Goal: Communication & Community: Share content

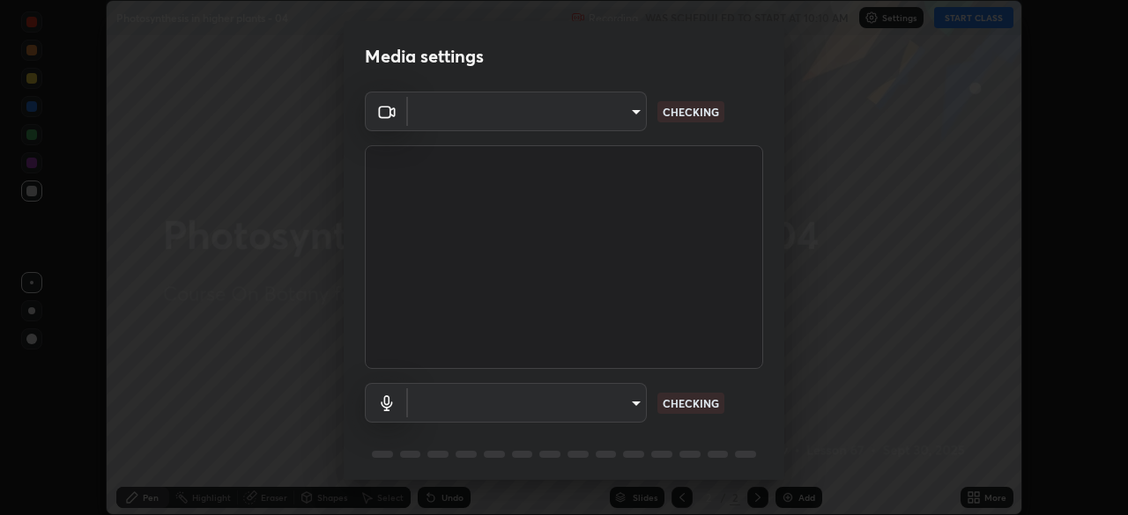
scroll to position [515, 1127]
type input "1a0cd2fa9eaecc5464ce661d2c376d4f68bb2a1a8db1c3726163fcb70f995fb6"
type input "default"
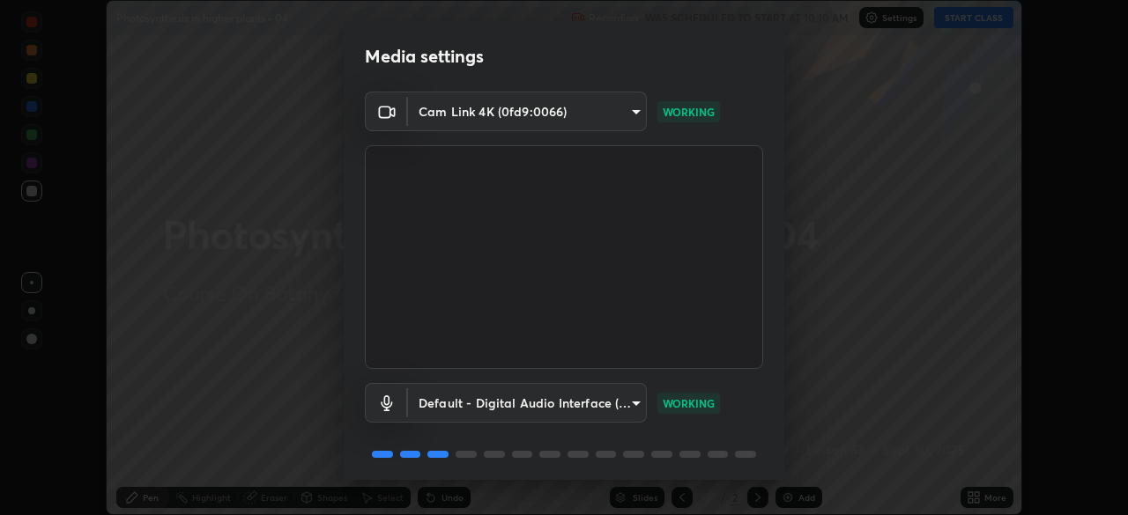
scroll to position [63, 0]
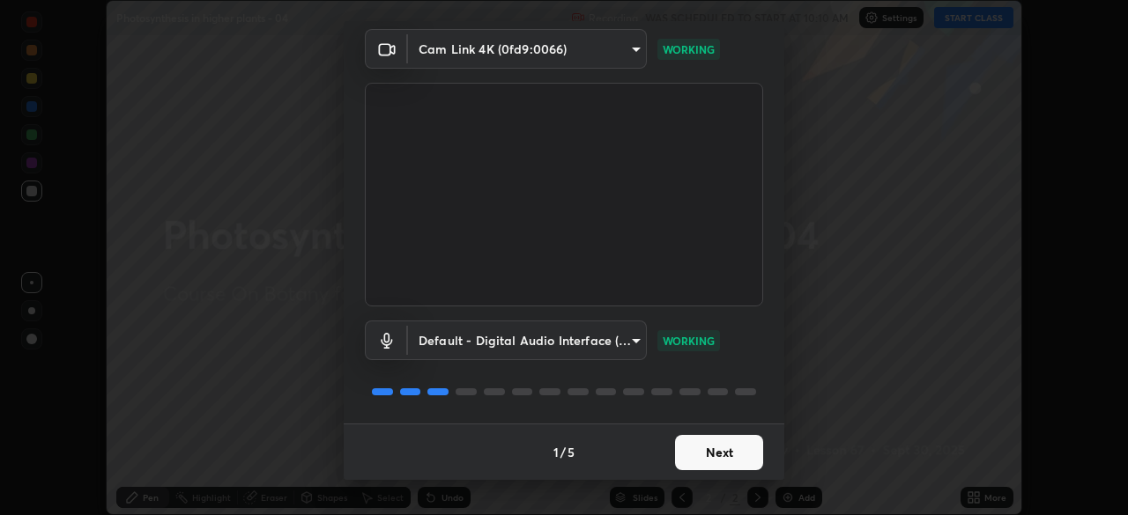
click at [705, 452] on button "Next" at bounding box center [719, 452] width 88 height 35
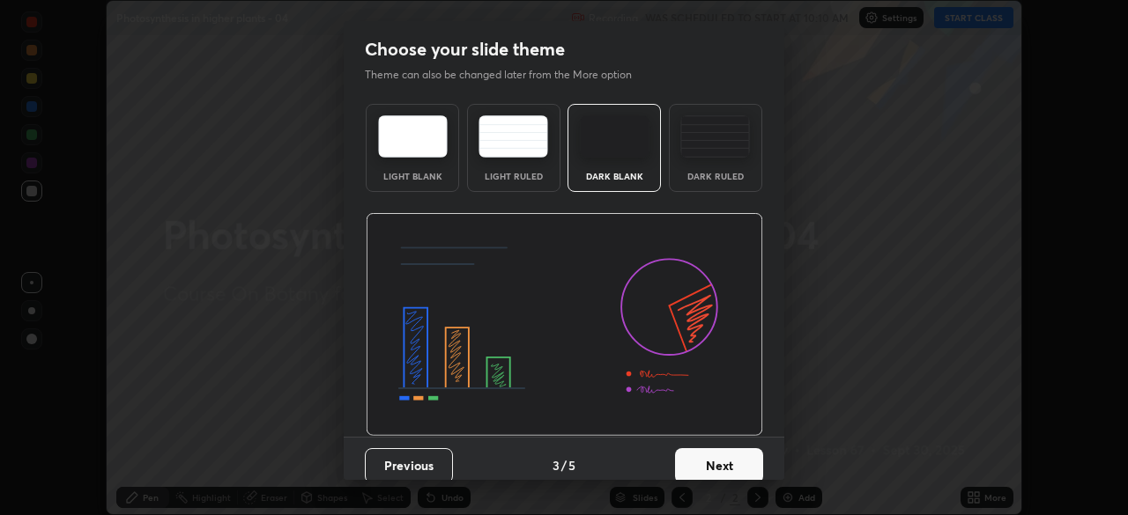
click at [720, 453] on button "Next" at bounding box center [719, 466] width 88 height 35
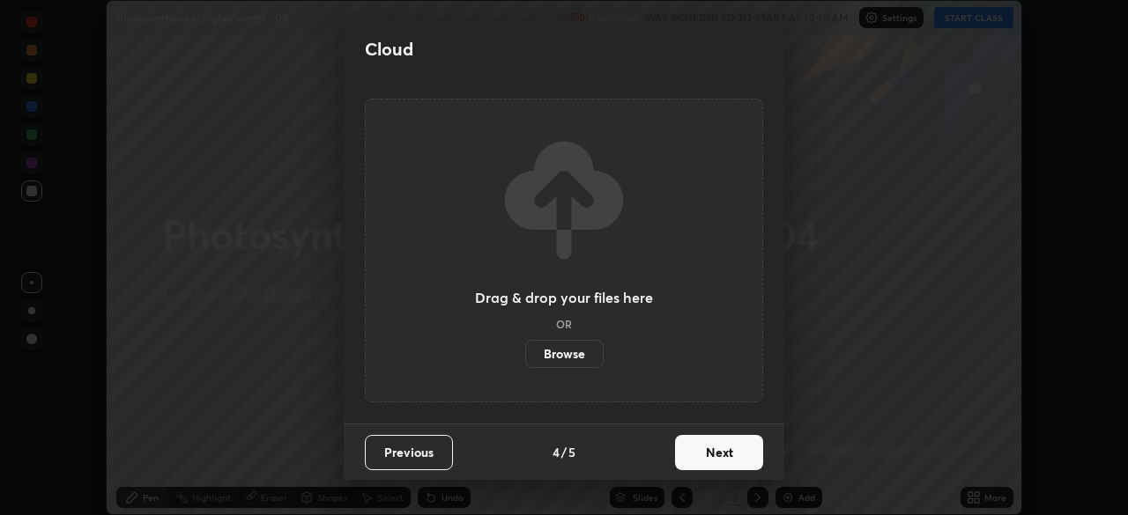
click at [723, 458] on button "Next" at bounding box center [719, 452] width 88 height 35
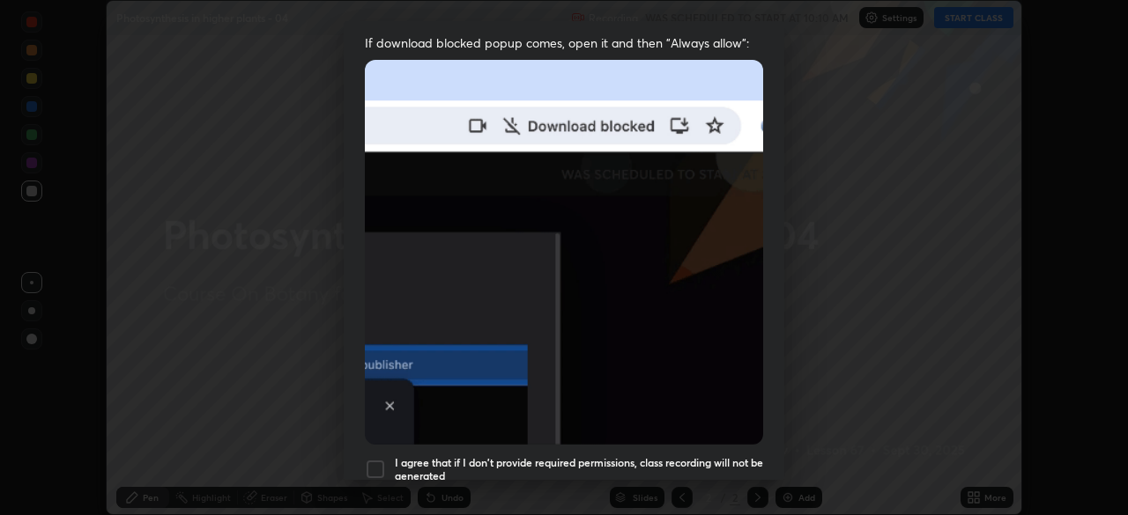
scroll to position [358, 0]
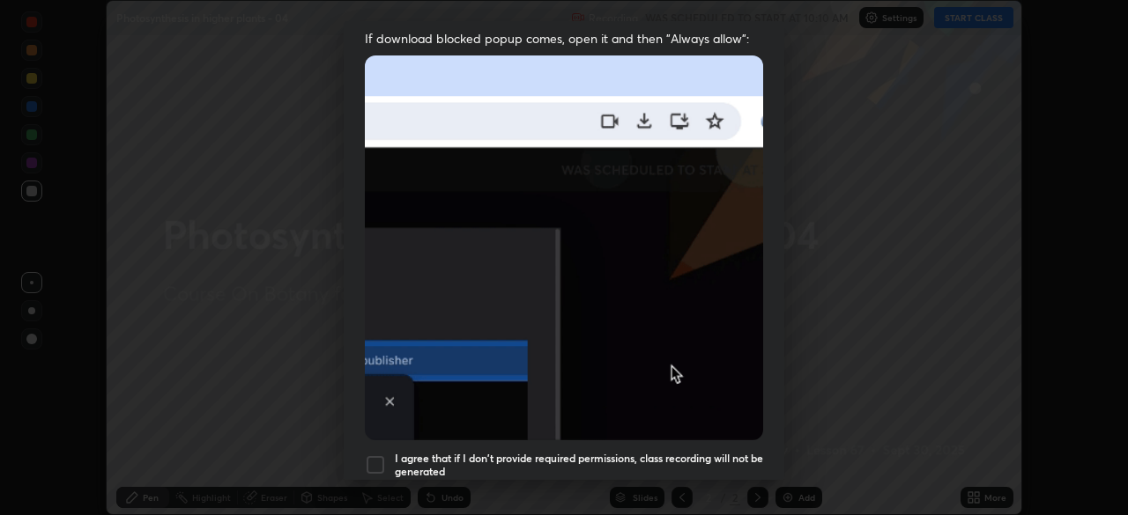
click at [369, 457] on div at bounding box center [375, 465] width 21 height 21
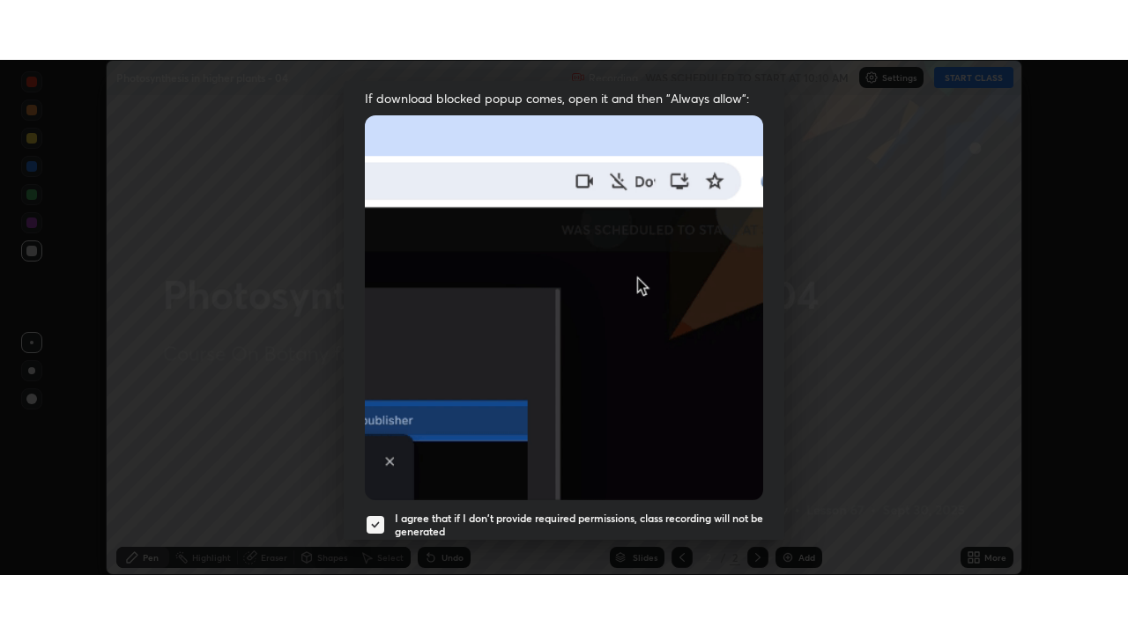
scroll to position [422, 0]
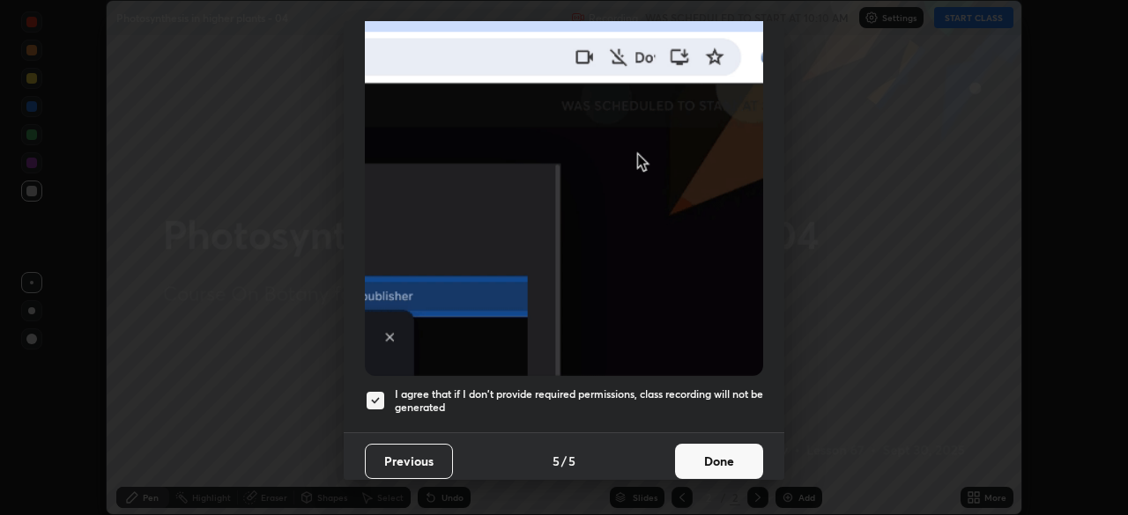
click at [707, 448] on button "Done" at bounding box center [719, 461] width 88 height 35
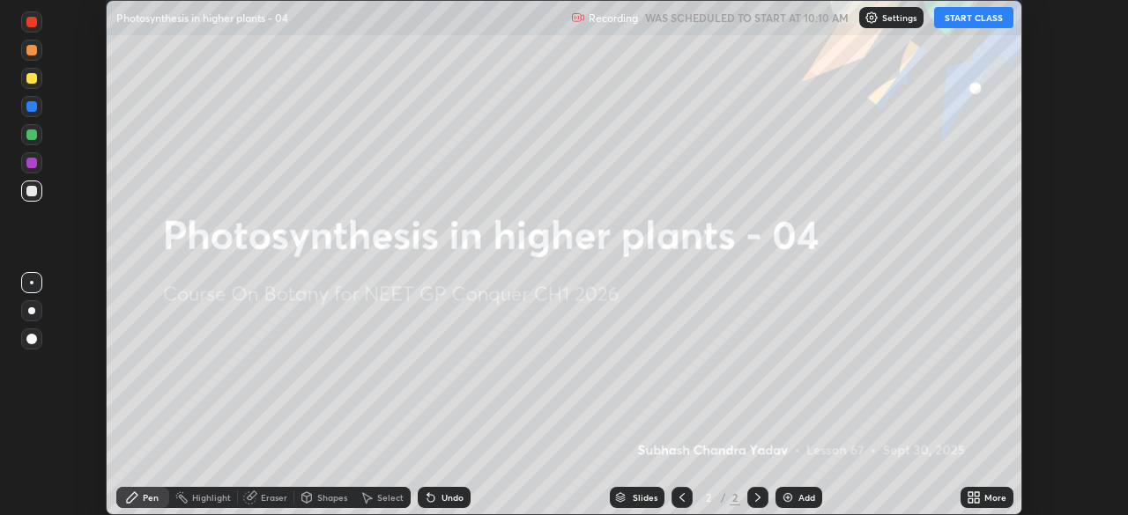
click at [968, 21] on button "START CLASS" at bounding box center [973, 17] width 79 height 21
click at [786, 502] on img at bounding box center [788, 498] width 14 height 14
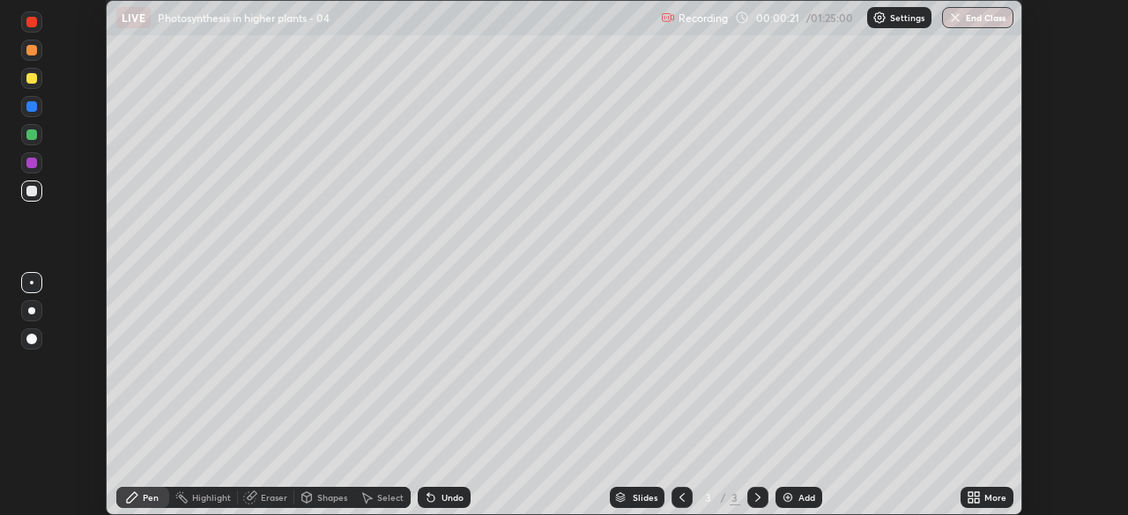
click at [975, 498] on icon at bounding box center [974, 498] width 14 height 14
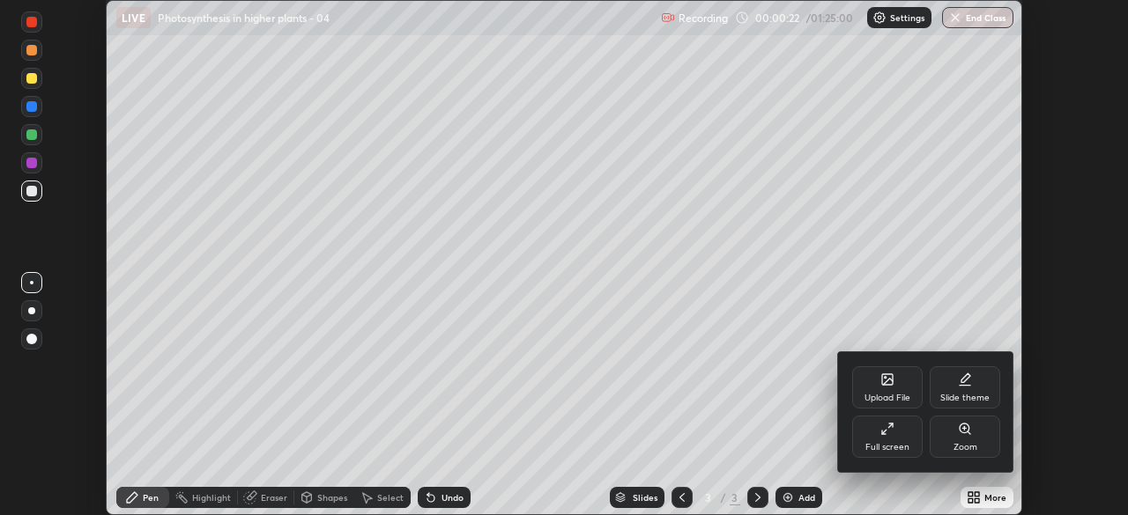
click at [888, 427] on icon at bounding box center [890, 426] width 4 height 4
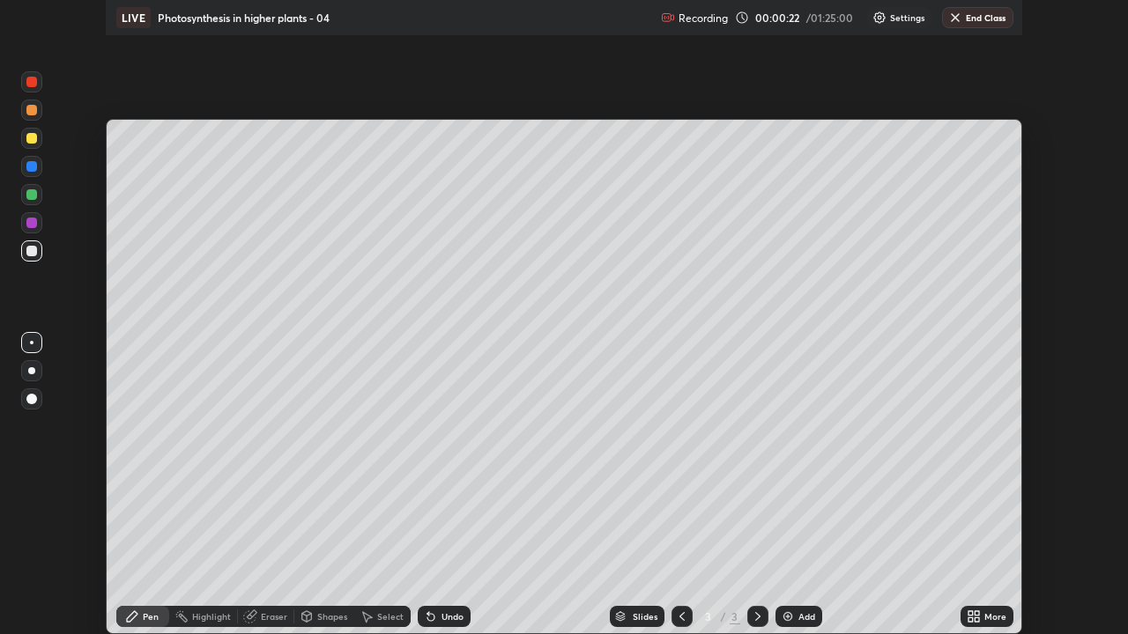
scroll to position [634, 1128]
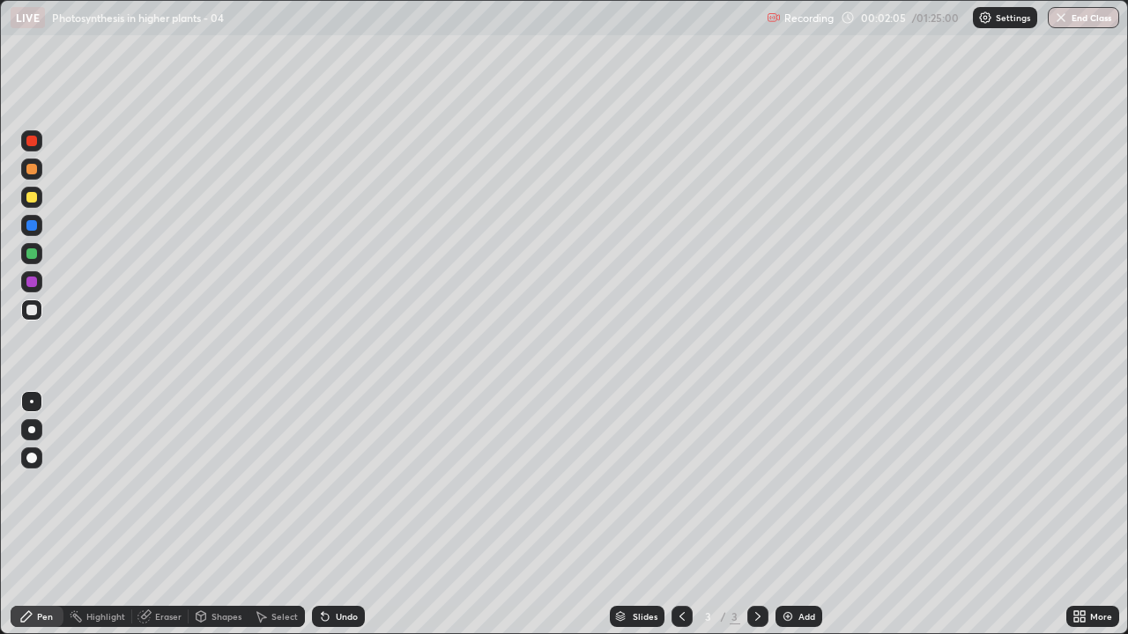
click at [166, 515] on div "Eraser" at bounding box center [168, 616] width 26 height 9
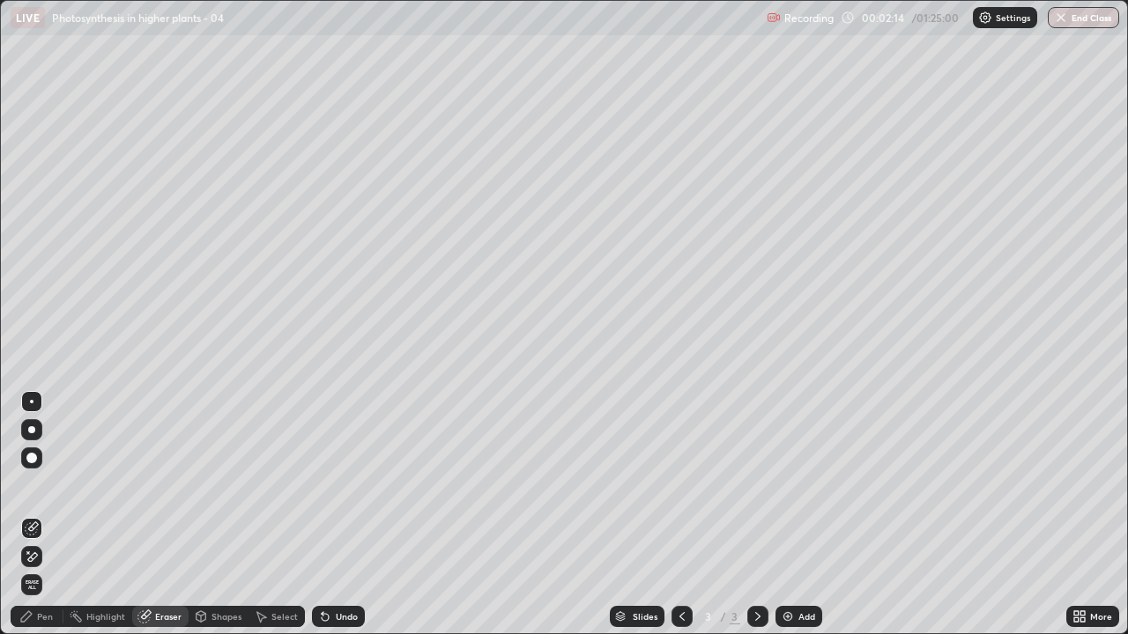
click at [47, 515] on div "Pen" at bounding box center [45, 616] width 16 height 9
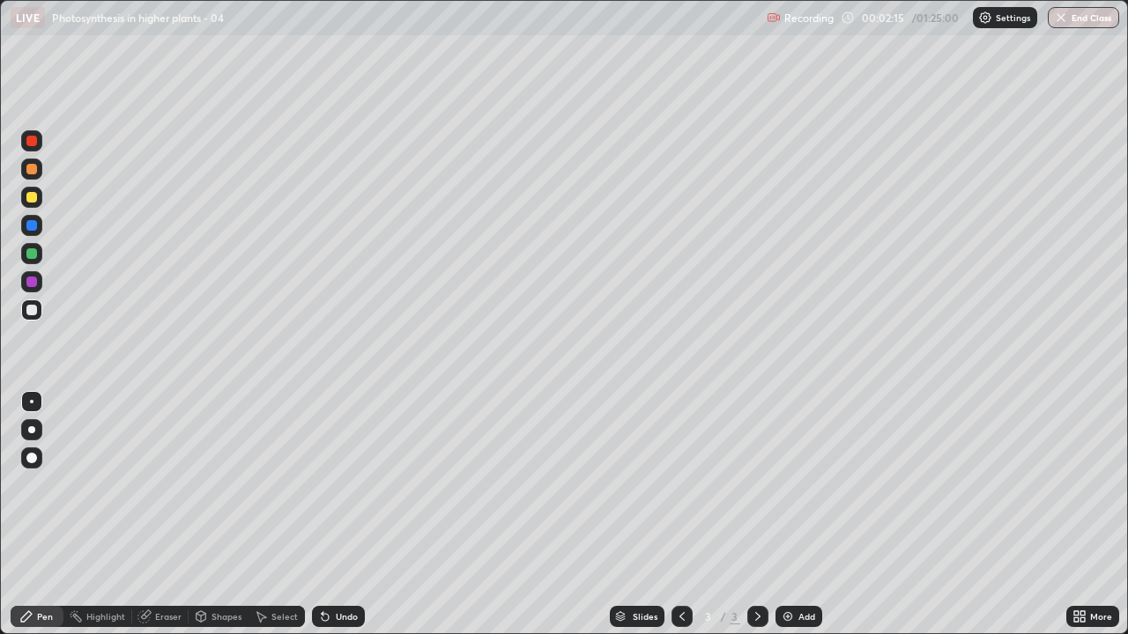
click at [31, 254] on div at bounding box center [31, 253] width 11 height 11
click at [30, 286] on div at bounding box center [31, 282] width 11 height 11
click at [879, 515] on div "Slides 3 / 3 Add" at bounding box center [715, 616] width 701 height 35
click at [887, 515] on div "Slides 3 / 3 Add" at bounding box center [715, 616] width 701 height 35
click at [898, 515] on div "Slides 3 / 3 Add" at bounding box center [715, 616] width 701 height 35
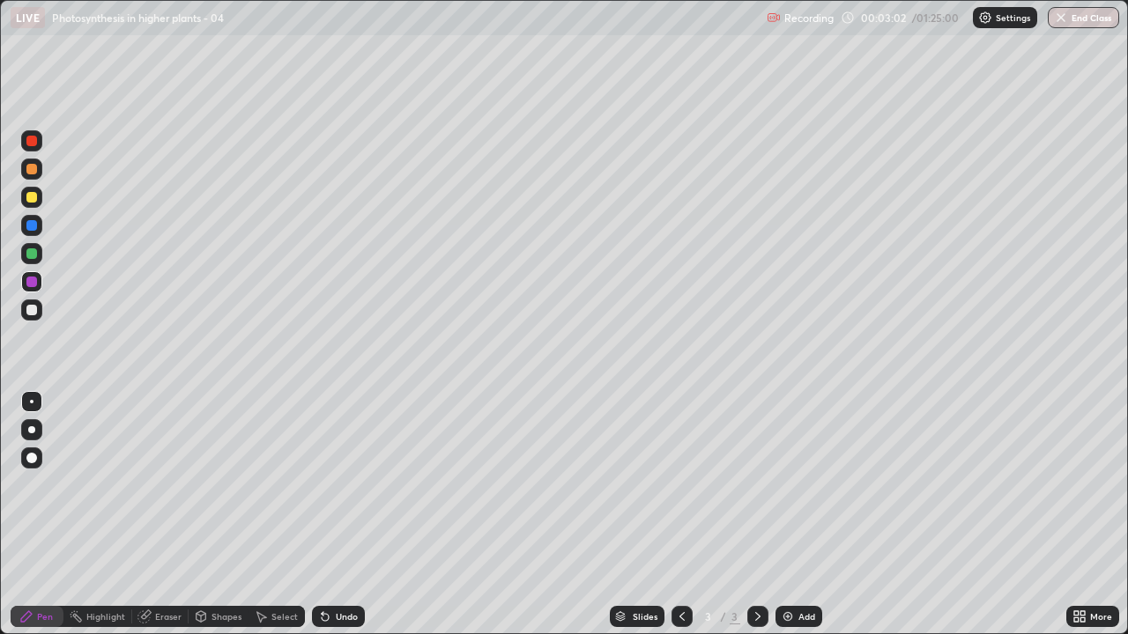
click at [931, 515] on div "Slides 3 / 3 Add" at bounding box center [715, 616] width 701 height 35
click at [943, 515] on div "Slides 3 / 3 Add" at bounding box center [715, 616] width 701 height 35
click at [36, 175] on div at bounding box center [31, 169] width 21 height 21
click at [31, 309] on div at bounding box center [31, 310] width 11 height 11
click at [783, 515] on img at bounding box center [788, 617] width 14 height 14
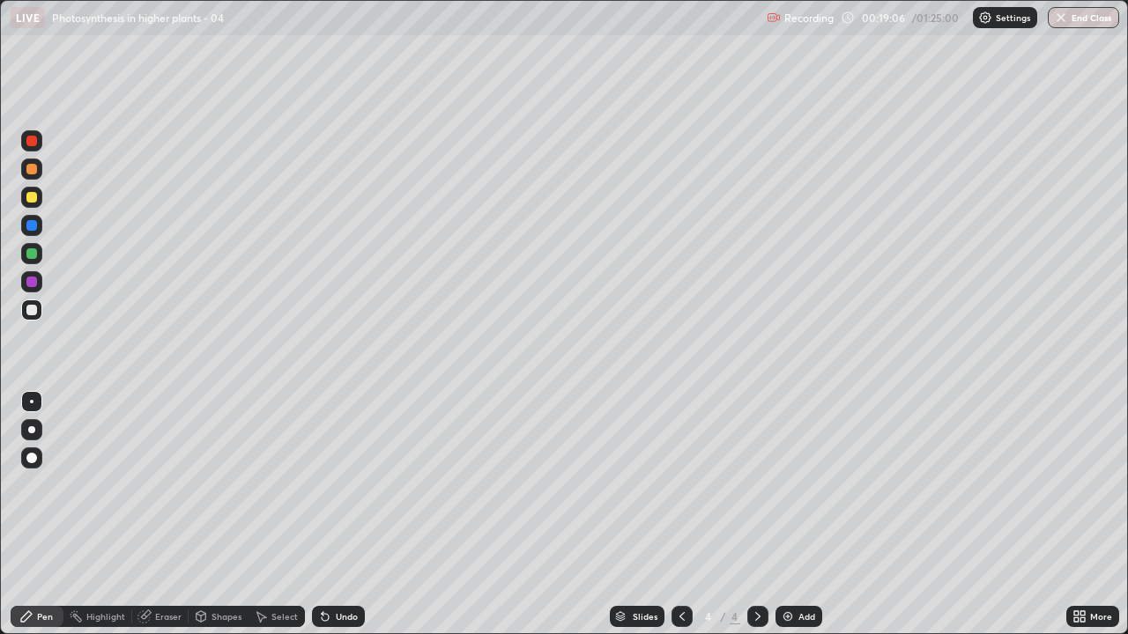
click at [782, 515] on img at bounding box center [788, 617] width 14 height 14
click at [31, 256] on div at bounding box center [31, 253] width 11 height 11
click at [31, 199] on div at bounding box center [31, 197] width 11 height 11
click at [30, 226] on div at bounding box center [31, 225] width 11 height 11
click at [33, 309] on div at bounding box center [31, 310] width 11 height 11
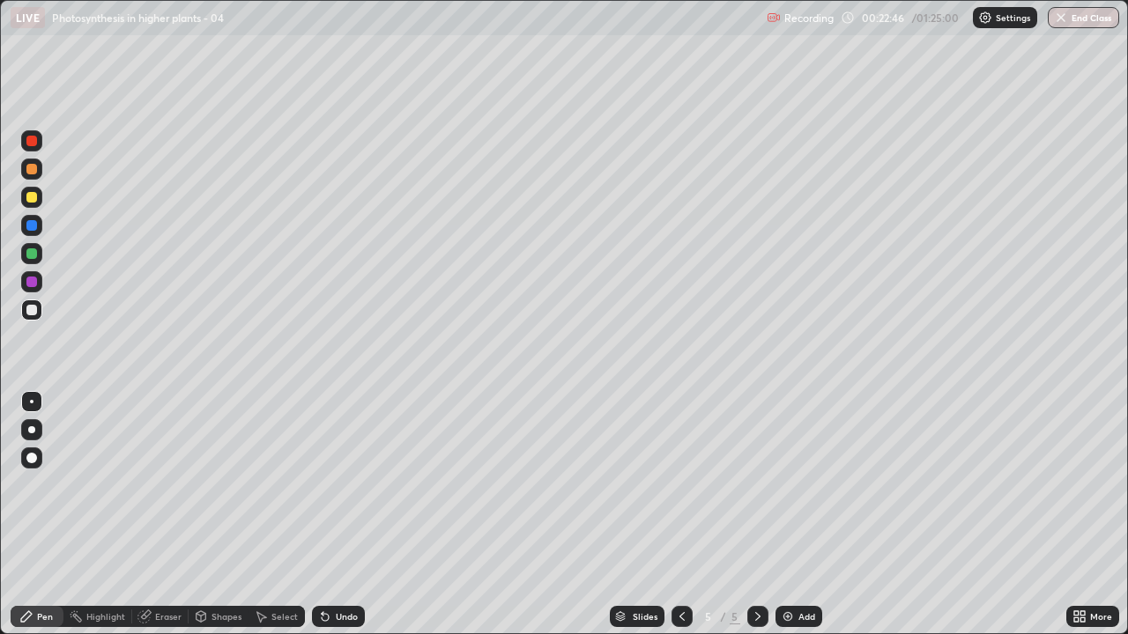
click at [31, 167] on div at bounding box center [31, 169] width 11 height 11
click at [784, 515] on img at bounding box center [788, 617] width 14 height 14
click at [33, 319] on div at bounding box center [31, 310] width 21 height 21
click at [784, 515] on img at bounding box center [788, 617] width 14 height 14
click at [32, 196] on div at bounding box center [31, 197] width 11 height 11
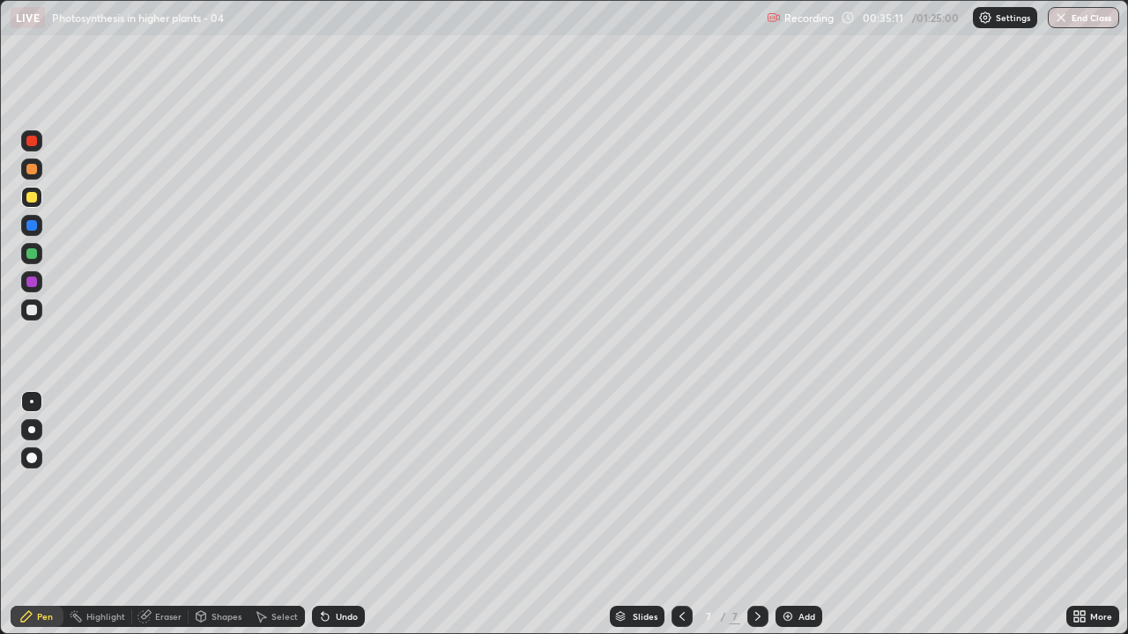
click at [27, 309] on div at bounding box center [31, 310] width 11 height 11
click at [781, 515] on img at bounding box center [788, 617] width 14 height 14
click at [788, 515] on img at bounding box center [788, 617] width 14 height 14
click at [30, 196] on div at bounding box center [31, 197] width 11 height 11
click at [32, 256] on div at bounding box center [31, 253] width 11 height 11
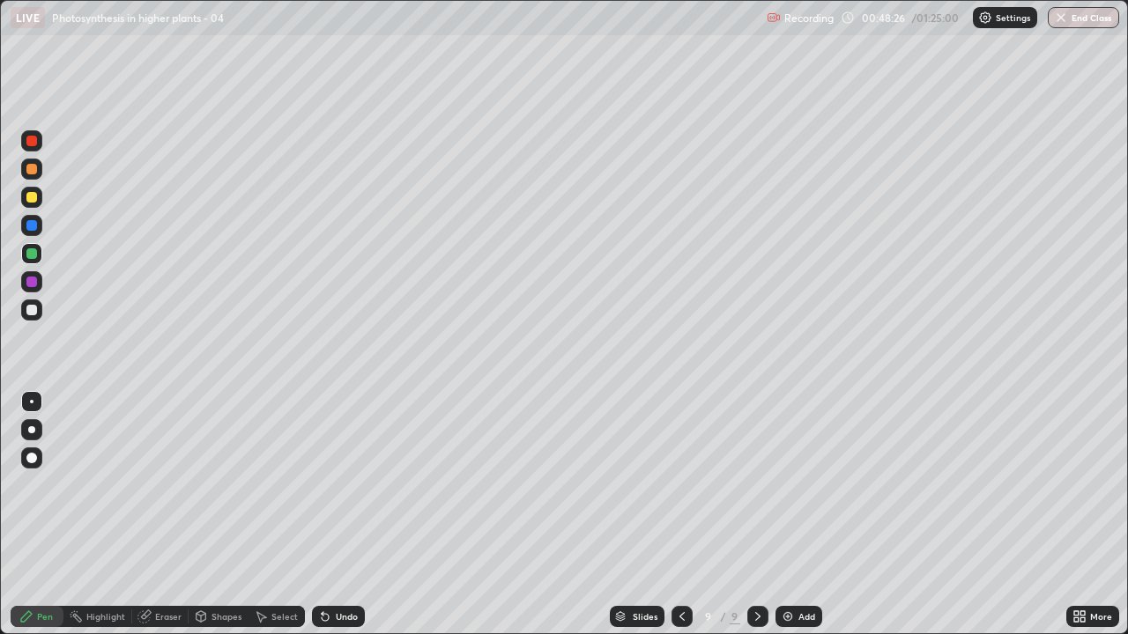
click at [31, 281] on div at bounding box center [31, 282] width 11 height 11
click at [32, 198] on div at bounding box center [31, 197] width 11 height 11
click at [168, 515] on div "Eraser" at bounding box center [168, 616] width 26 height 9
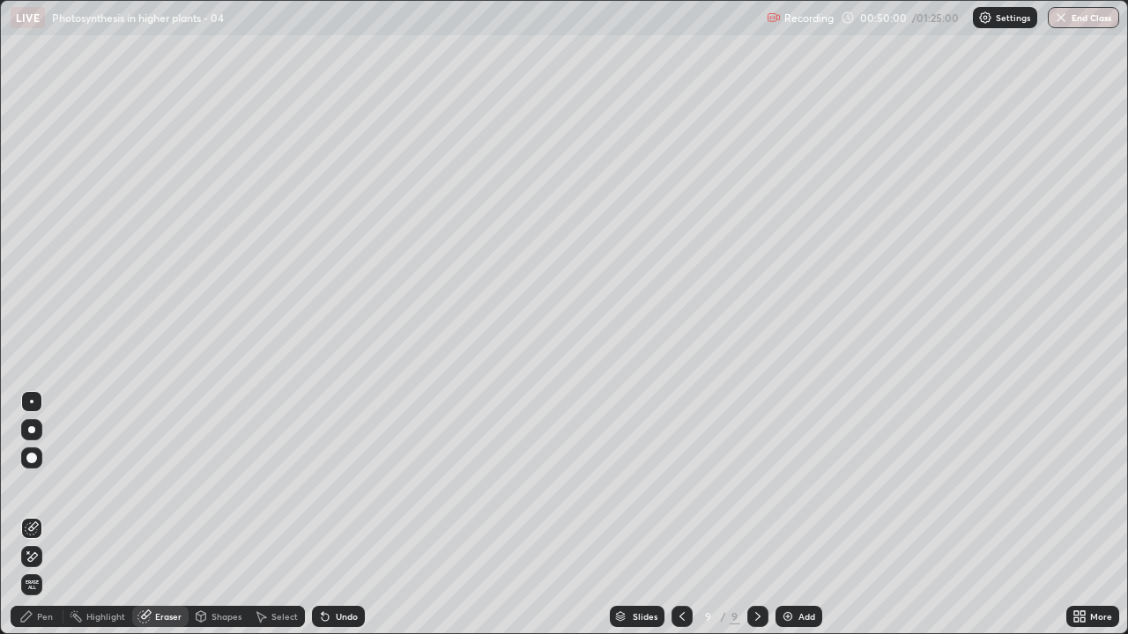
click at [61, 515] on div "Pen" at bounding box center [37, 616] width 53 height 21
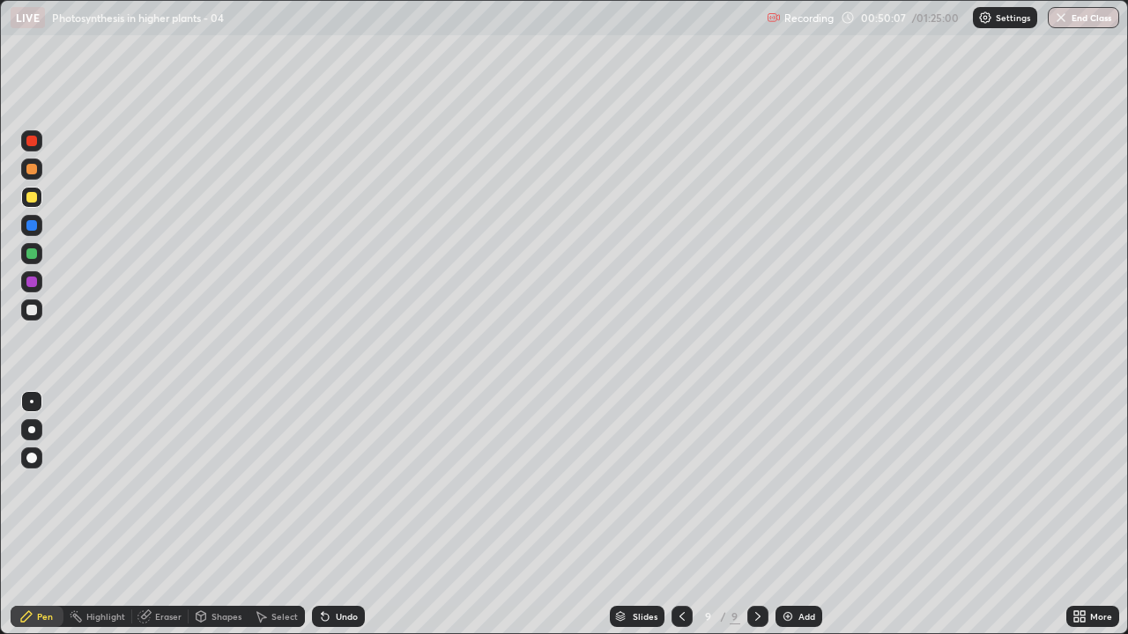
click at [26, 314] on div at bounding box center [31, 310] width 21 height 21
click at [29, 197] on div at bounding box center [31, 197] width 11 height 11
click at [30, 249] on div at bounding box center [31, 253] width 11 height 11
click at [27, 305] on div at bounding box center [31, 310] width 21 height 21
click at [32, 204] on div at bounding box center [31, 197] width 21 height 21
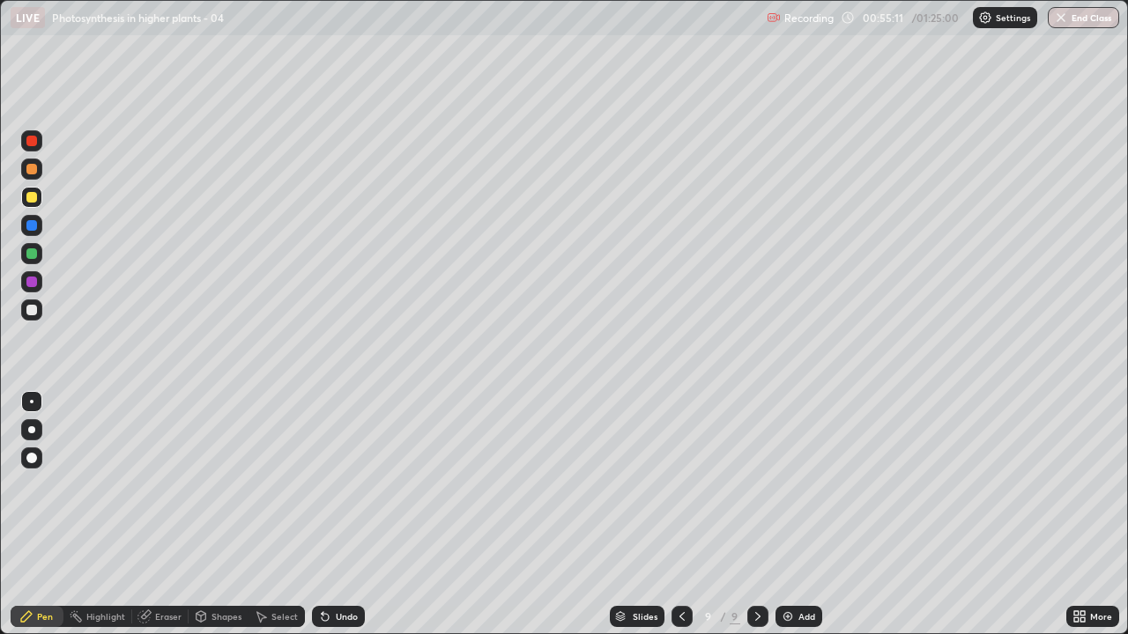
click at [548, 515] on div "Slides 9 / 9 Add" at bounding box center [715, 616] width 701 height 35
click at [555, 515] on div "Slides 9 / 9 Add" at bounding box center [715, 616] width 701 height 35
click at [577, 515] on div "Slides 9 / 9 Add" at bounding box center [715, 616] width 701 height 35
click at [33, 255] on div at bounding box center [31, 253] width 11 height 11
click at [33, 284] on div at bounding box center [31, 282] width 11 height 11
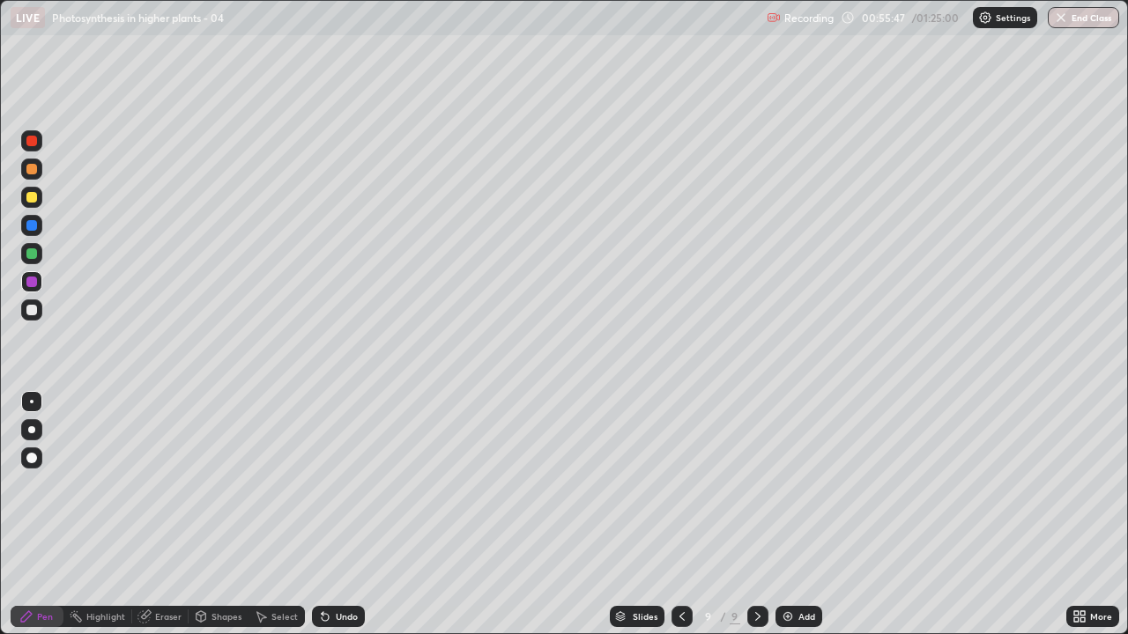
click at [33, 308] on div at bounding box center [31, 310] width 11 height 11
click at [31, 201] on div at bounding box center [31, 197] width 11 height 11
click at [784, 515] on img at bounding box center [788, 617] width 14 height 14
click at [31, 312] on div at bounding box center [31, 310] width 11 height 11
click at [33, 256] on div at bounding box center [31, 253] width 11 height 11
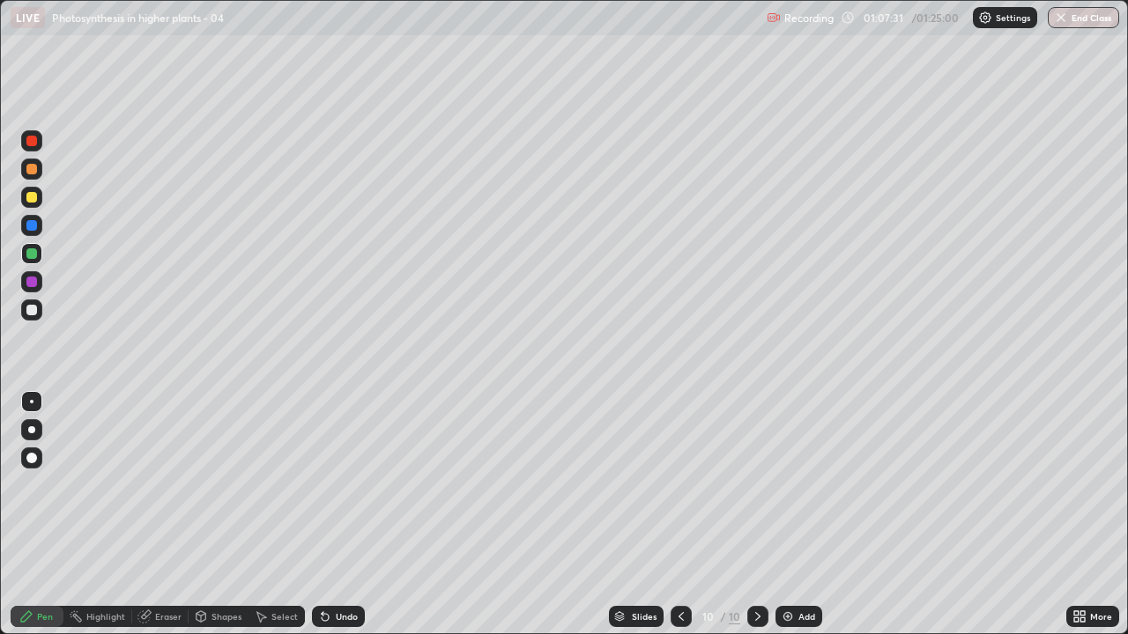
click at [33, 256] on div at bounding box center [31, 253] width 11 height 11
click at [33, 174] on div at bounding box center [31, 169] width 11 height 11
click at [788, 515] on div "Add" at bounding box center [798, 616] width 47 height 21
click at [1064, 19] on img "button" at bounding box center [1061, 18] width 14 height 14
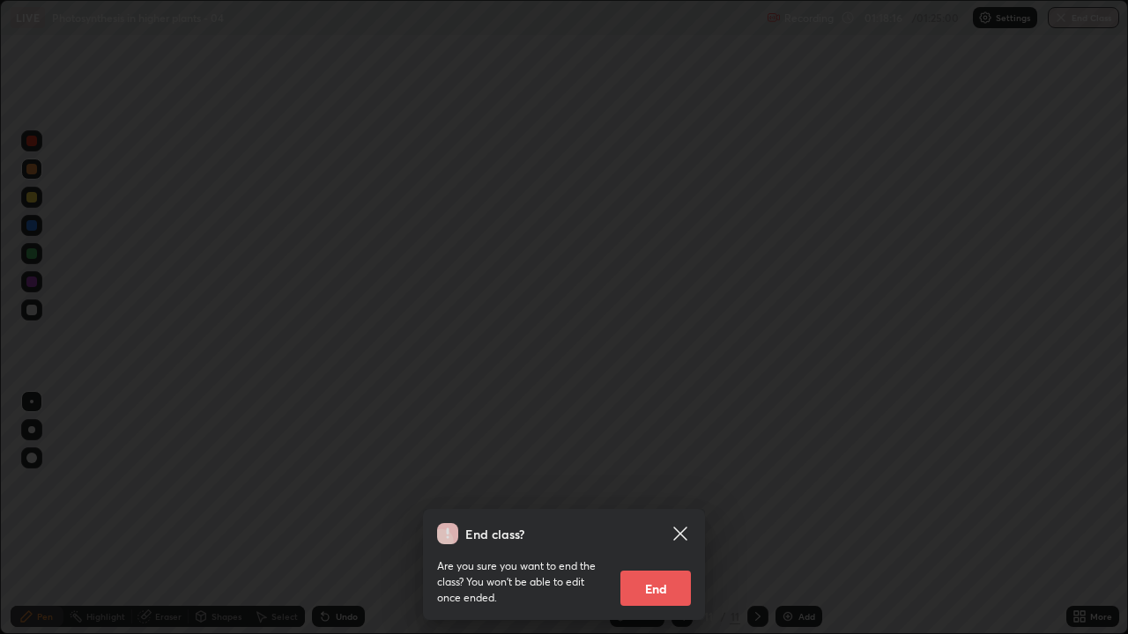
click at [663, 515] on button "End" at bounding box center [655, 588] width 70 height 35
